Goal: Use online tool/utility: Utilize a website feature to perform a specific function

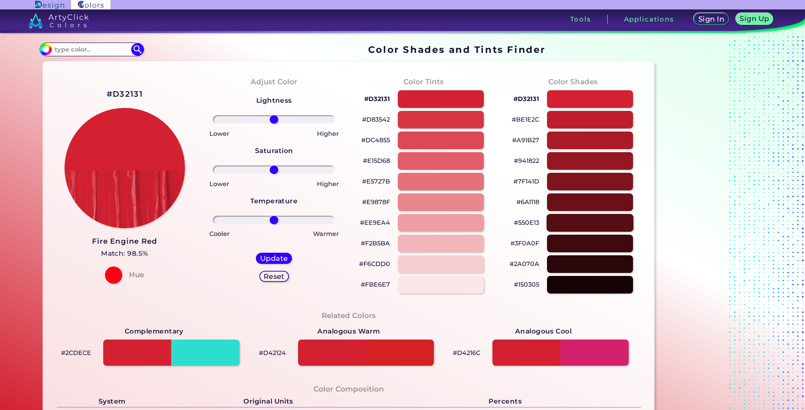
click at [592, 223] on div at bounding box center [590, 223] width 87 height 18
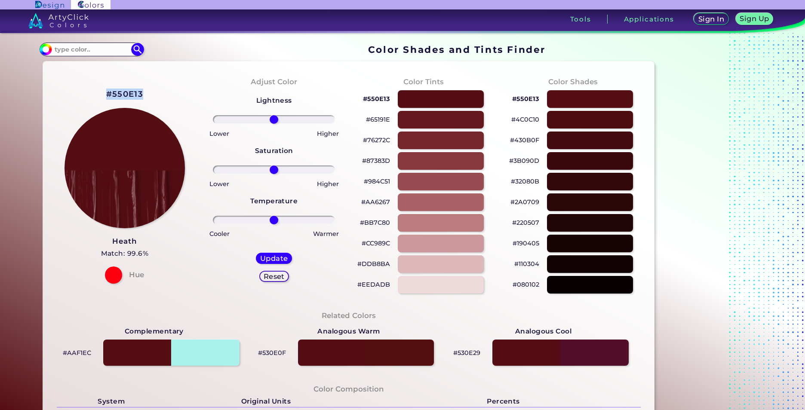
drag, startPoint x: 104, startPoint y: 93, endPoint x: 166, endPoint y: 102, distance: 63.0
click at [166, 102] on div "#550E13 Heath Match: 99.6% Hue" at bounding box center [124, 185] width 149 height 234
drag, startPoint x: 166, startPoint y: 102, endPoint x: 128, endPoint y: 96, distance: 38.7
copy div "#550E13"
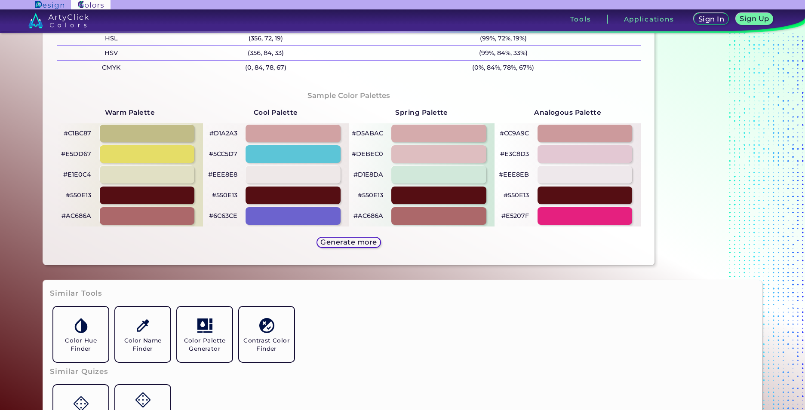
scroll to position [387, 0]
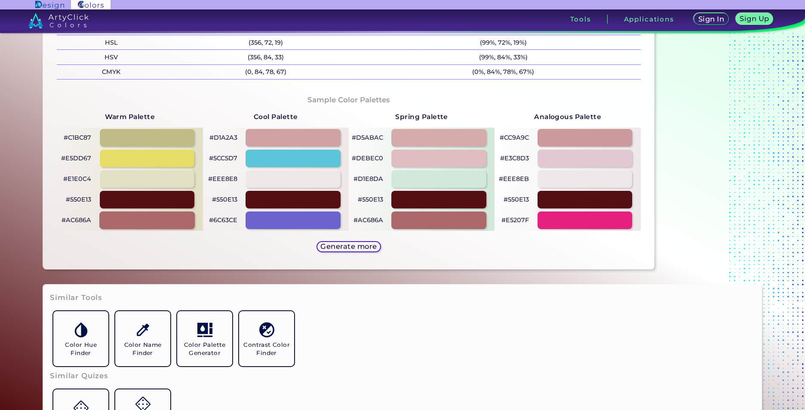
click at [183, 221] on div at bounding box center [147, 221] width 96 height 18
type input "#ac686a"
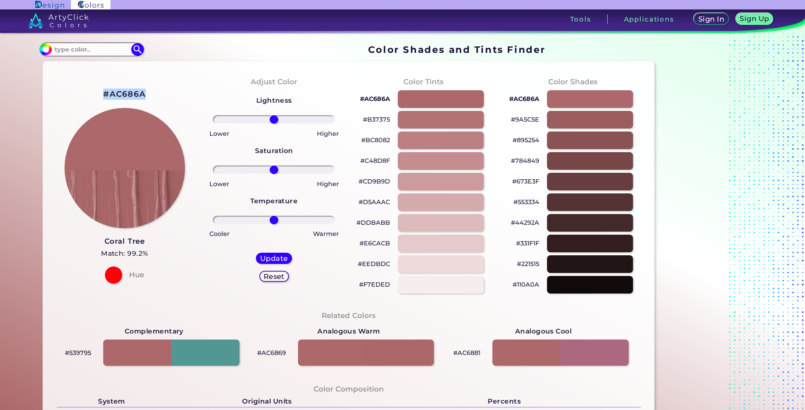
drag, startPoint x: 98, startPoint y: 94, endPoint x: 153, endPoint y: 98, distance: 54.7
click at [153, 98] on div "#AC686A Coral Tree Match: 99.2% Hue" at bounding box center [124, 185] width 149 height 234
drag, startPoint x: 153, startPoint y: 98, endPoint x: 129, endPoint y: 98, distance: 24.1
copy h2 "#AC686A"
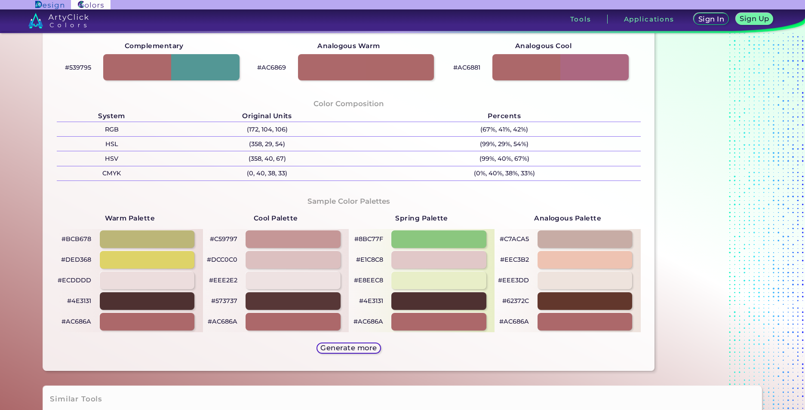
scroll to position [172, 0]
